Goal: Task Accomplishment & Management: Manage account settings

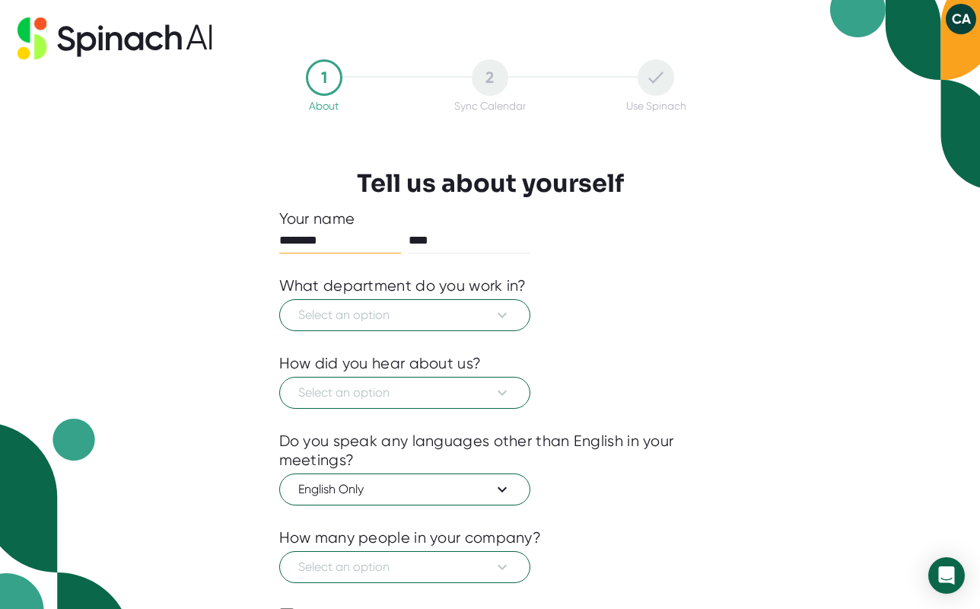
click at [600, 302] on div "Select an option" at bounding box center [490, 313] width 422 height 36
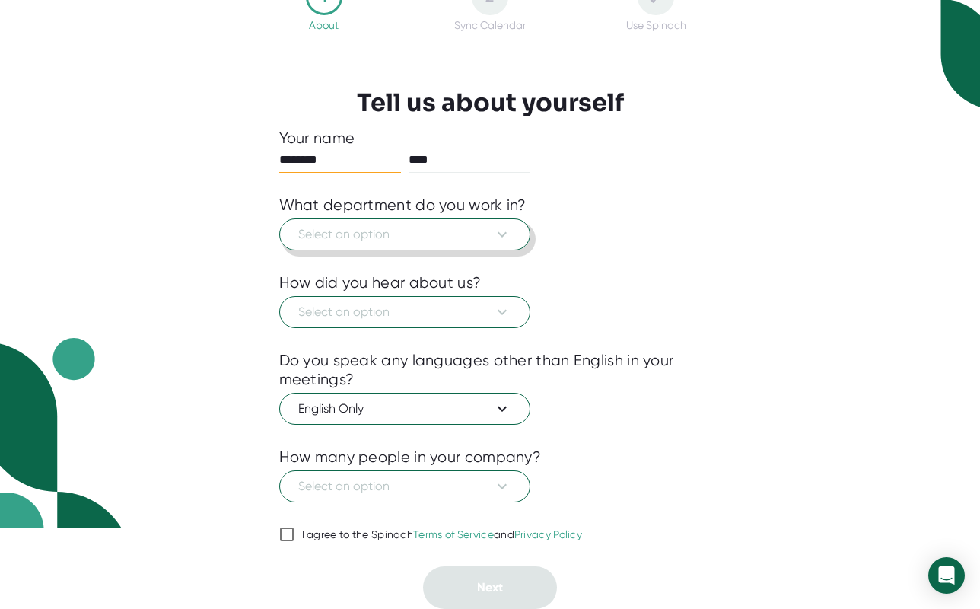
click at [482, 241] on span "Select an option" at bounding box center [404, 234] width 213 height 18
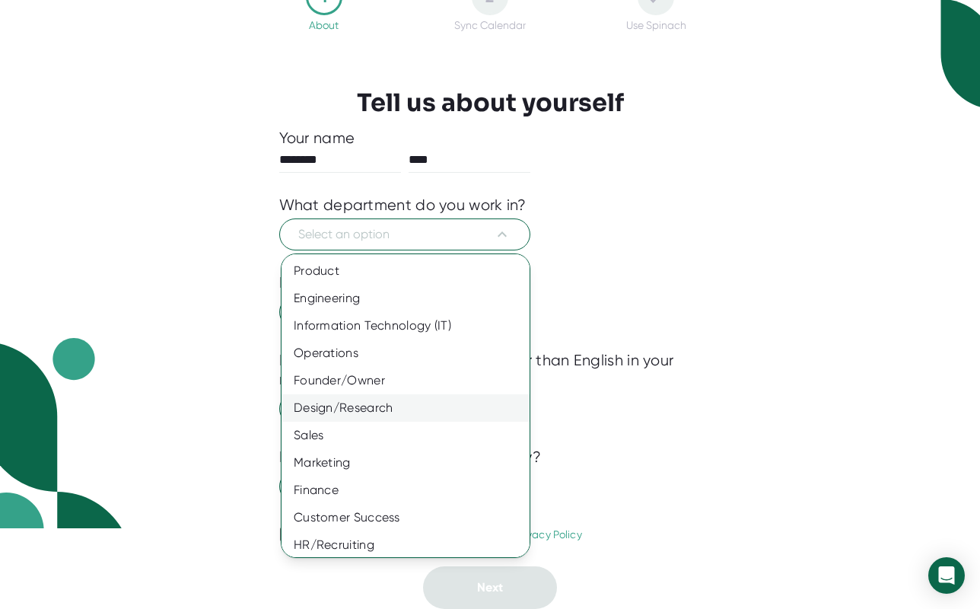
click at [377, 409] on div "Design/Research" at bounding box center [406, 407] width 248 height 27
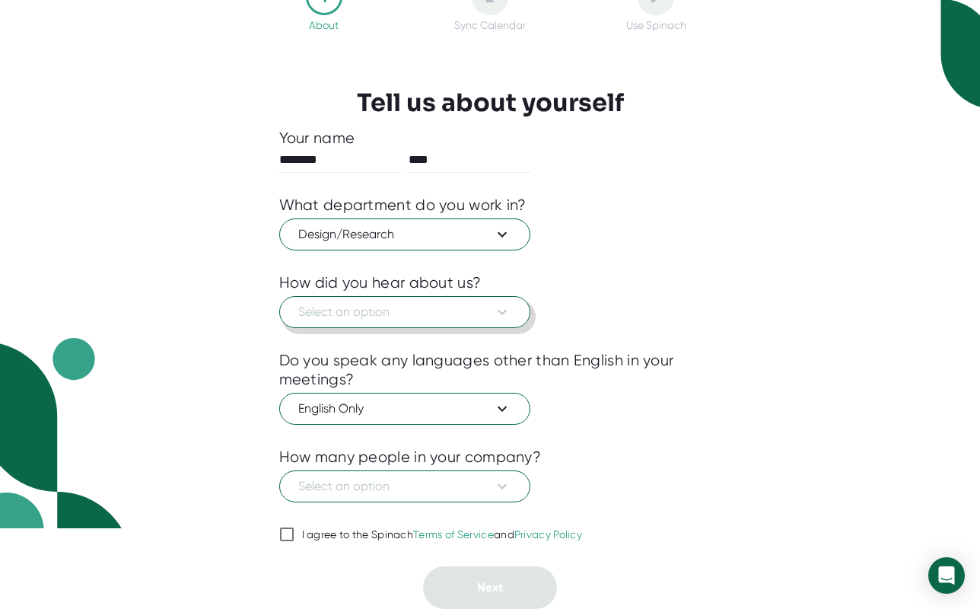
click at [402, 317] on span "Select an option" at bounding box center [404, 312] width 213 height 18
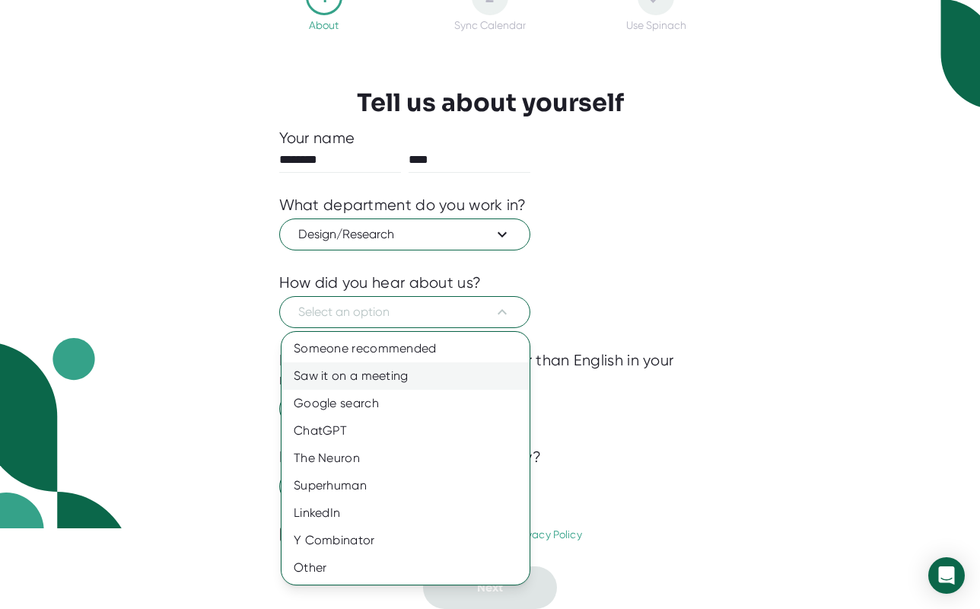
click at [383, 376] on div "Saw it on a meeting" at bounding box center [406, 375] width 248 height 27
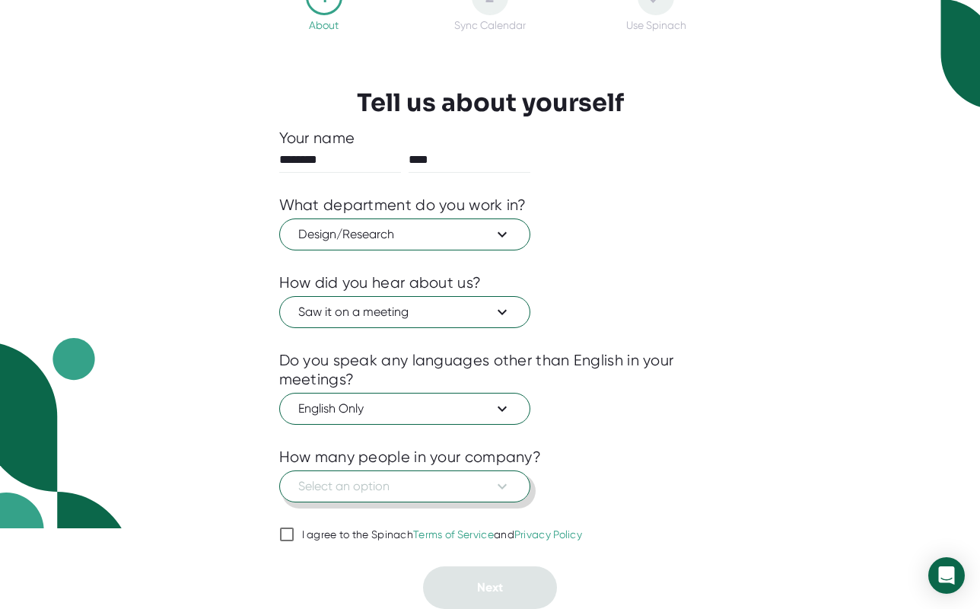
click at [498, 496] on button "Select an option" at bounding box center [404, 486] width 251 height 32
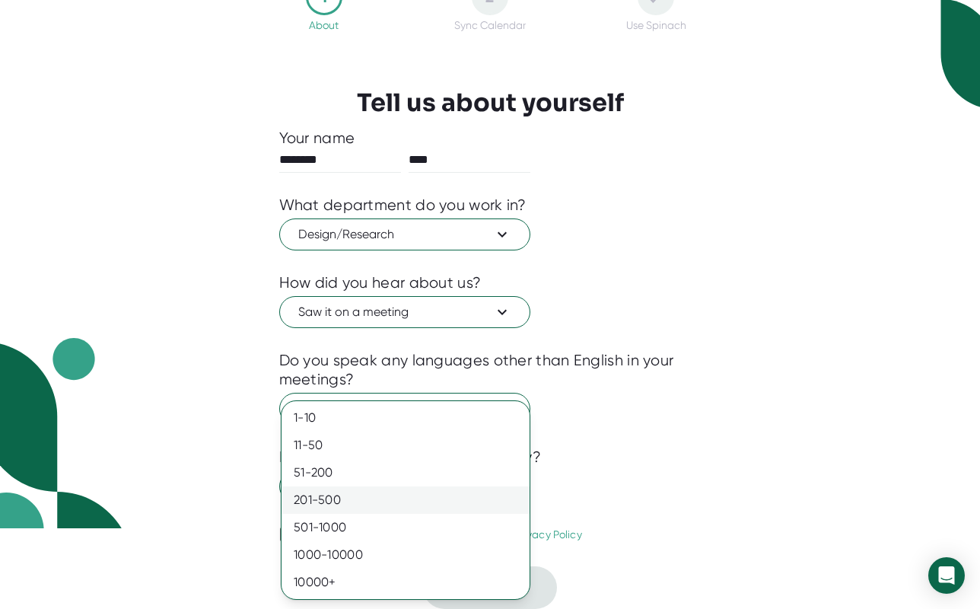
click at [493, 497] on div "201-500" at bounding box center [406, 499] width 248 height 27
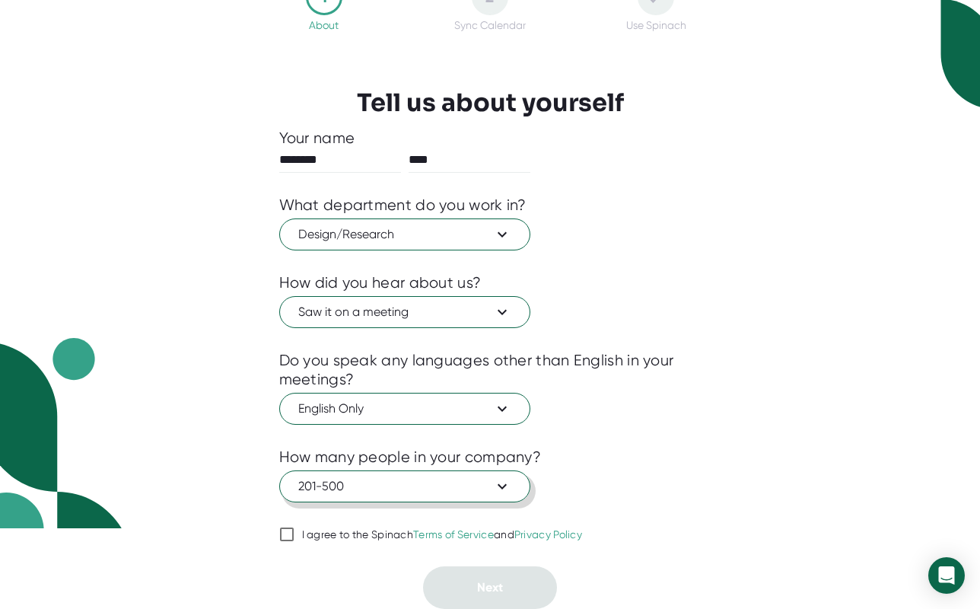
click at [490, 484] on span "201-500" at bounding box center [404, 486] width 213 height 18
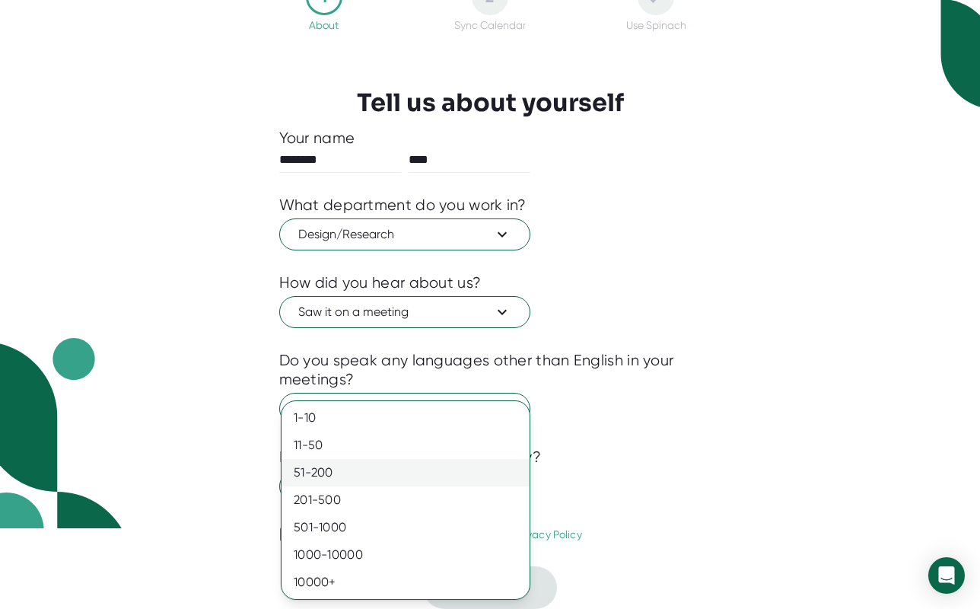
click at [483, 466] on div "51-200" at bounding box center [406, 472] width 248 height 27
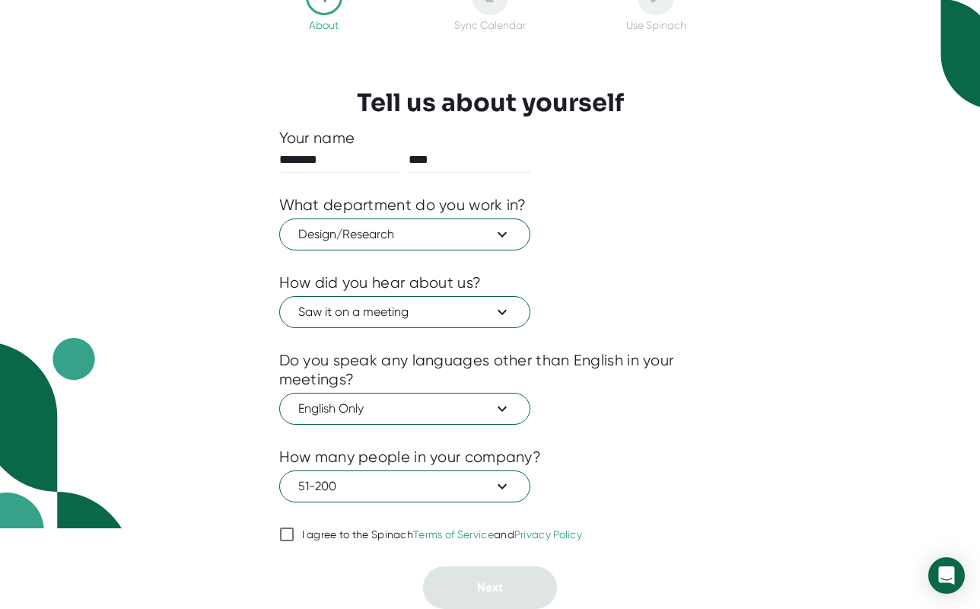
click at [290, 532] on input "I agree to the Spinach Terms of Service and Privacy Policy" at bounding box center [286, 534] width 15 height 18
checkbox input "true"
click at [471, 597] on button "Next" at bounding box center [490, 587] width 134 height 43
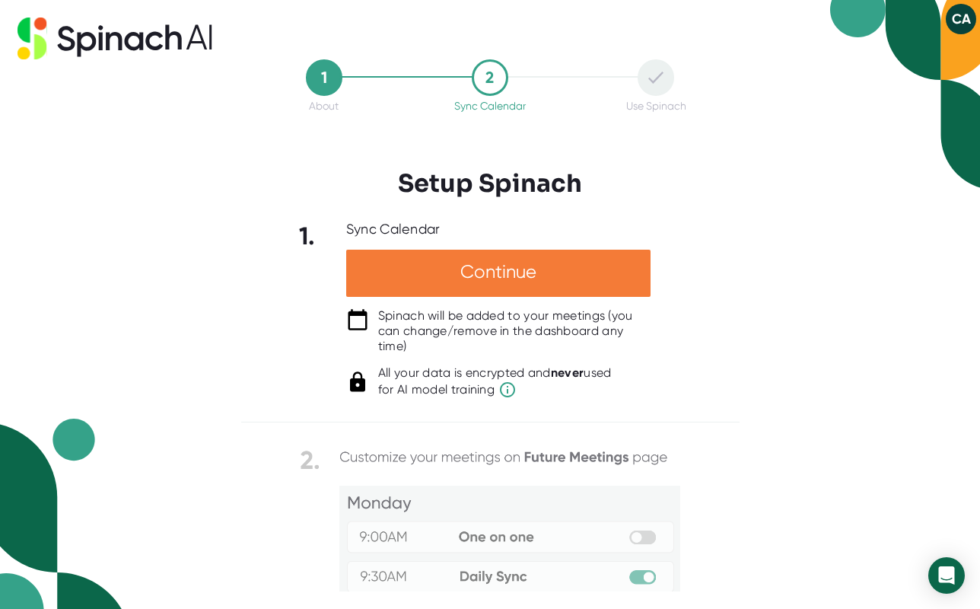
click at [605, 272] on div "Continue" at bounding box center [498, 273] width 304 height 47
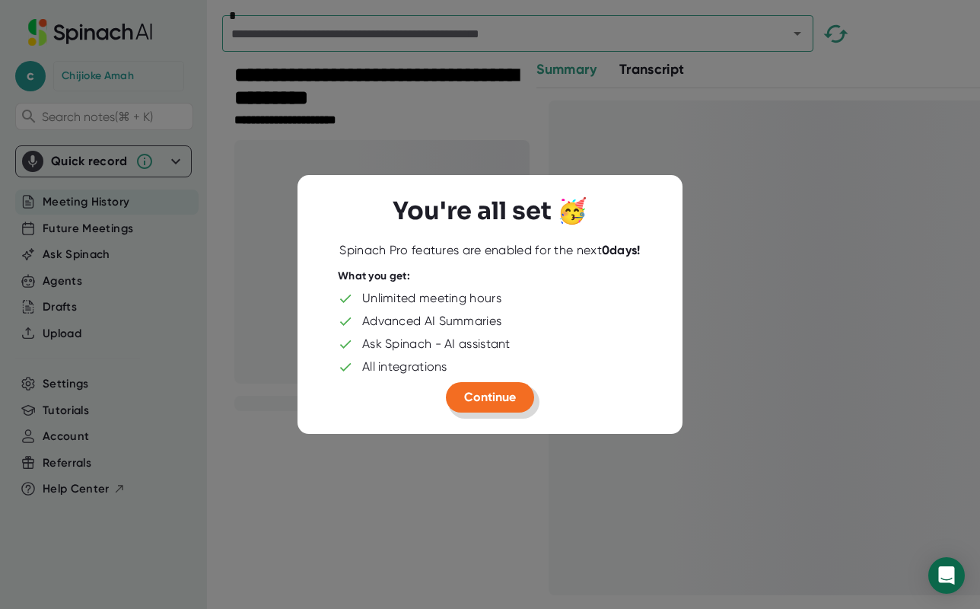
click at [504, 406] on button "Continue" at bounding box center [490, 397] width 88 height 30
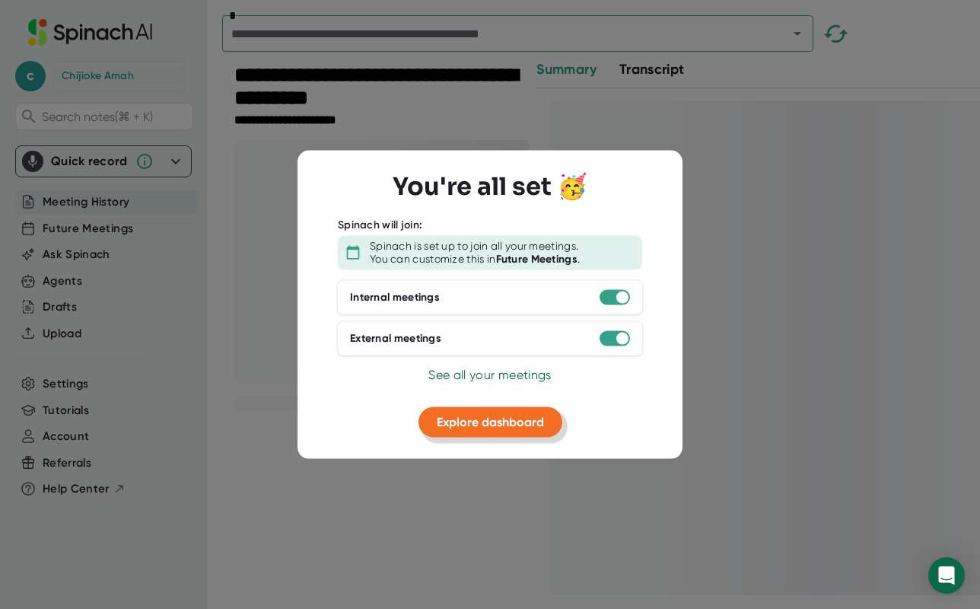
click at [492, 426] on span "Explore dashboard" at bounding box center [490, 421] width 107 height 14
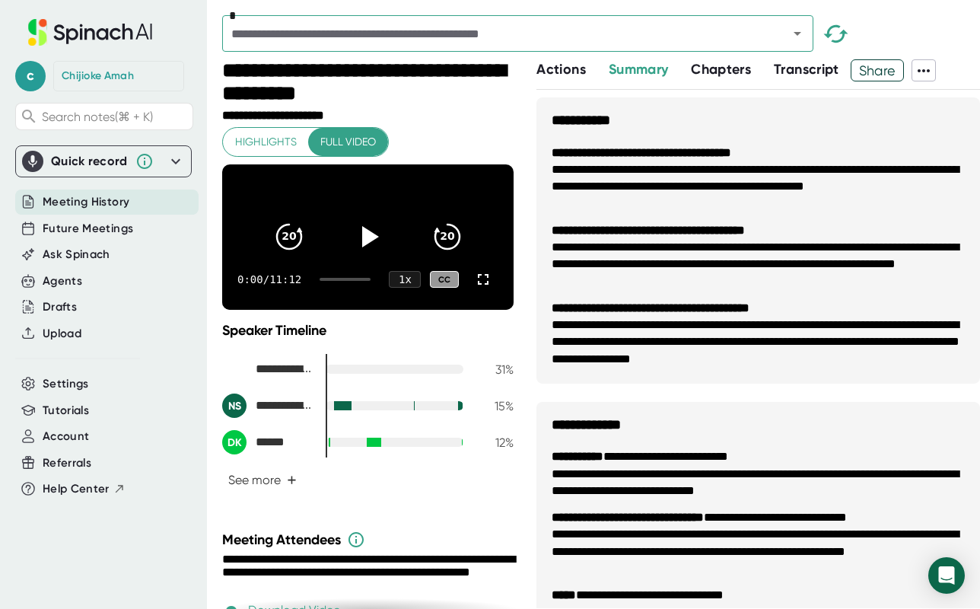
click at [126, 192] on div "Meeting History" at bounding box center [106, 201] width 183 height 25
